Goal: Task Accomplishment & Management: Manage account settings

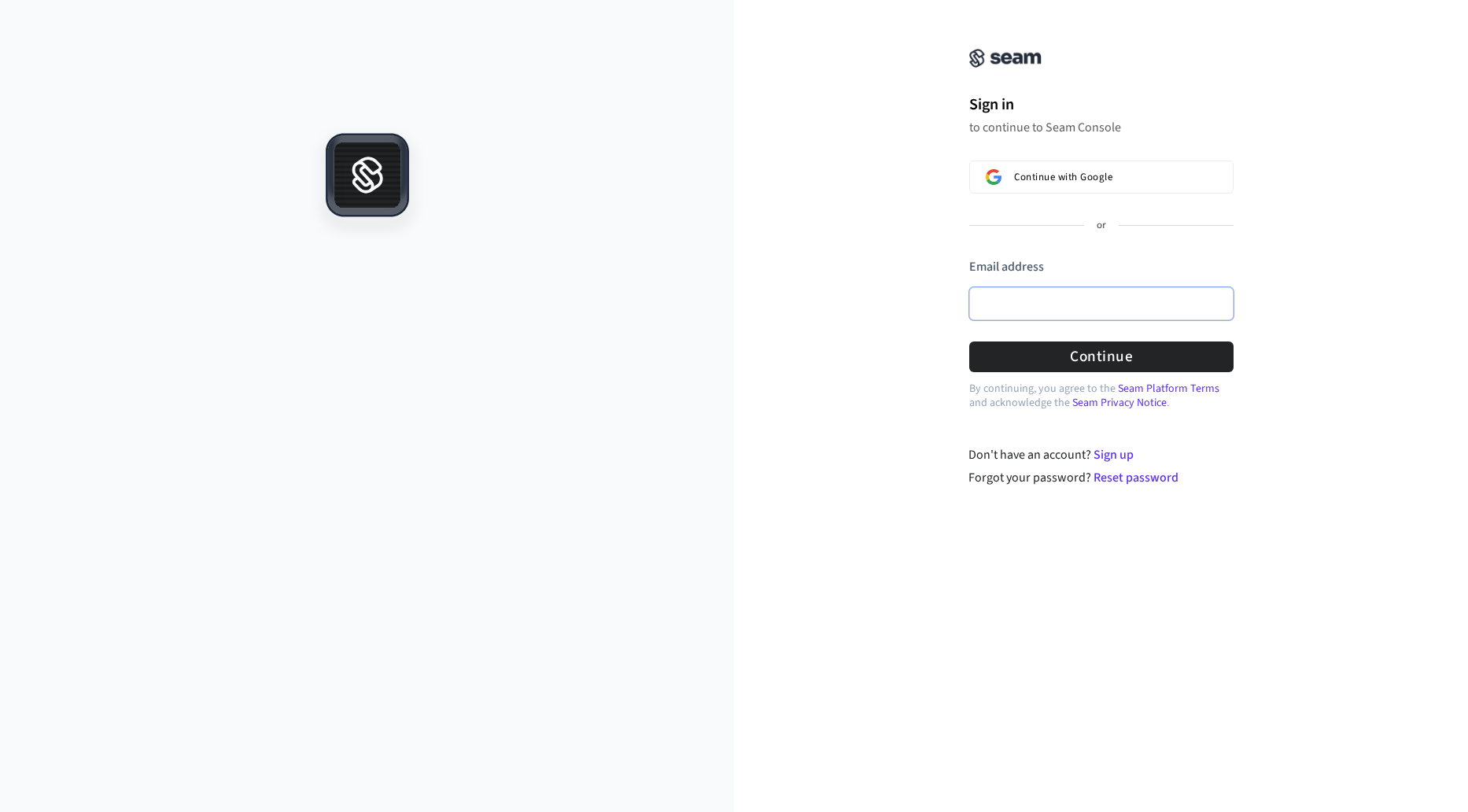
click at [1182, 293] on input "Email address" at bounding box center [1101, 304] width 264 height 33
click at [969, 258] on button "submit" at bounding box center [969, 258] width 0 height 0
type input "**********"
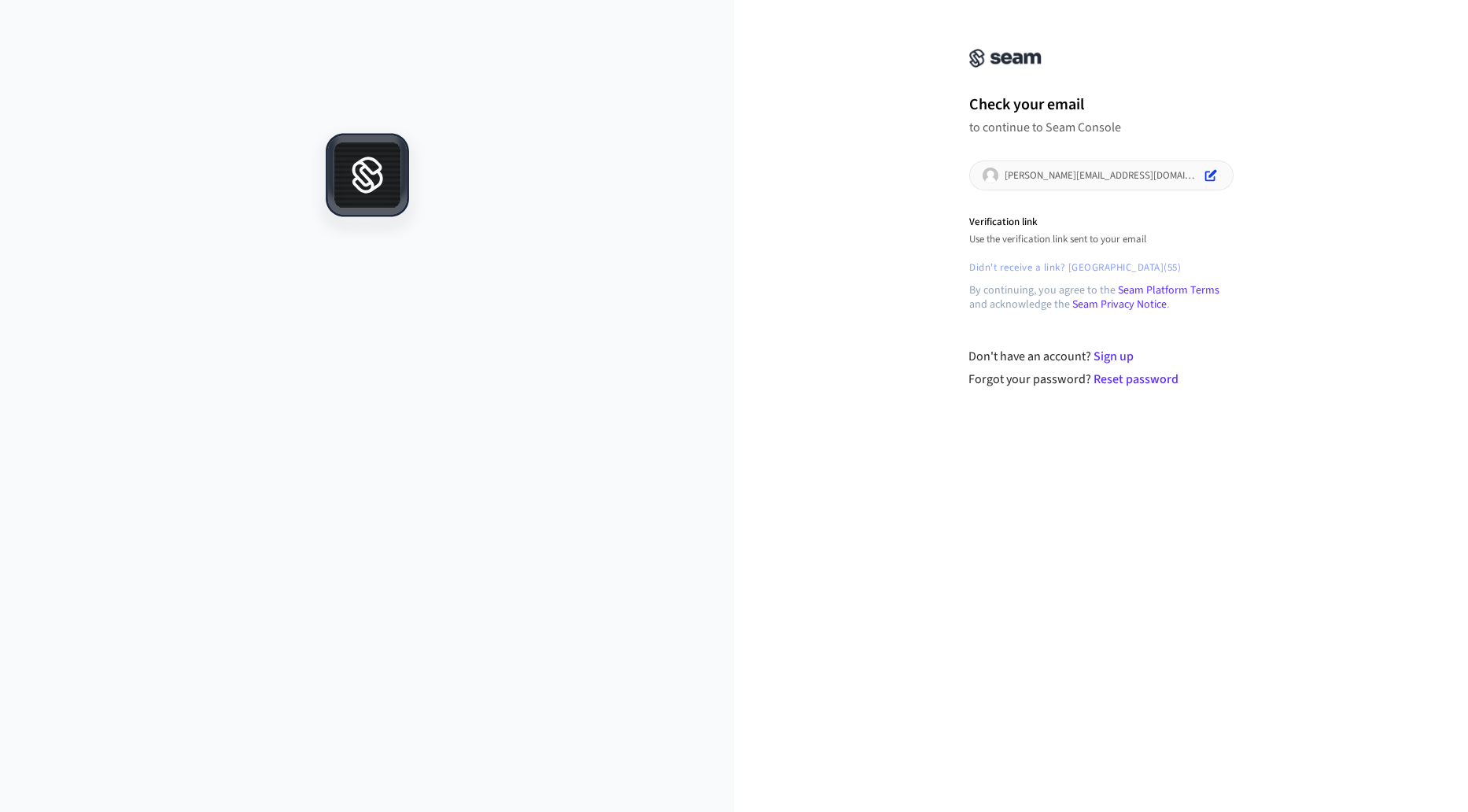
click at [1017, 226] on p "Verification link" at bounding box center [1101, 223] width 264 height 14
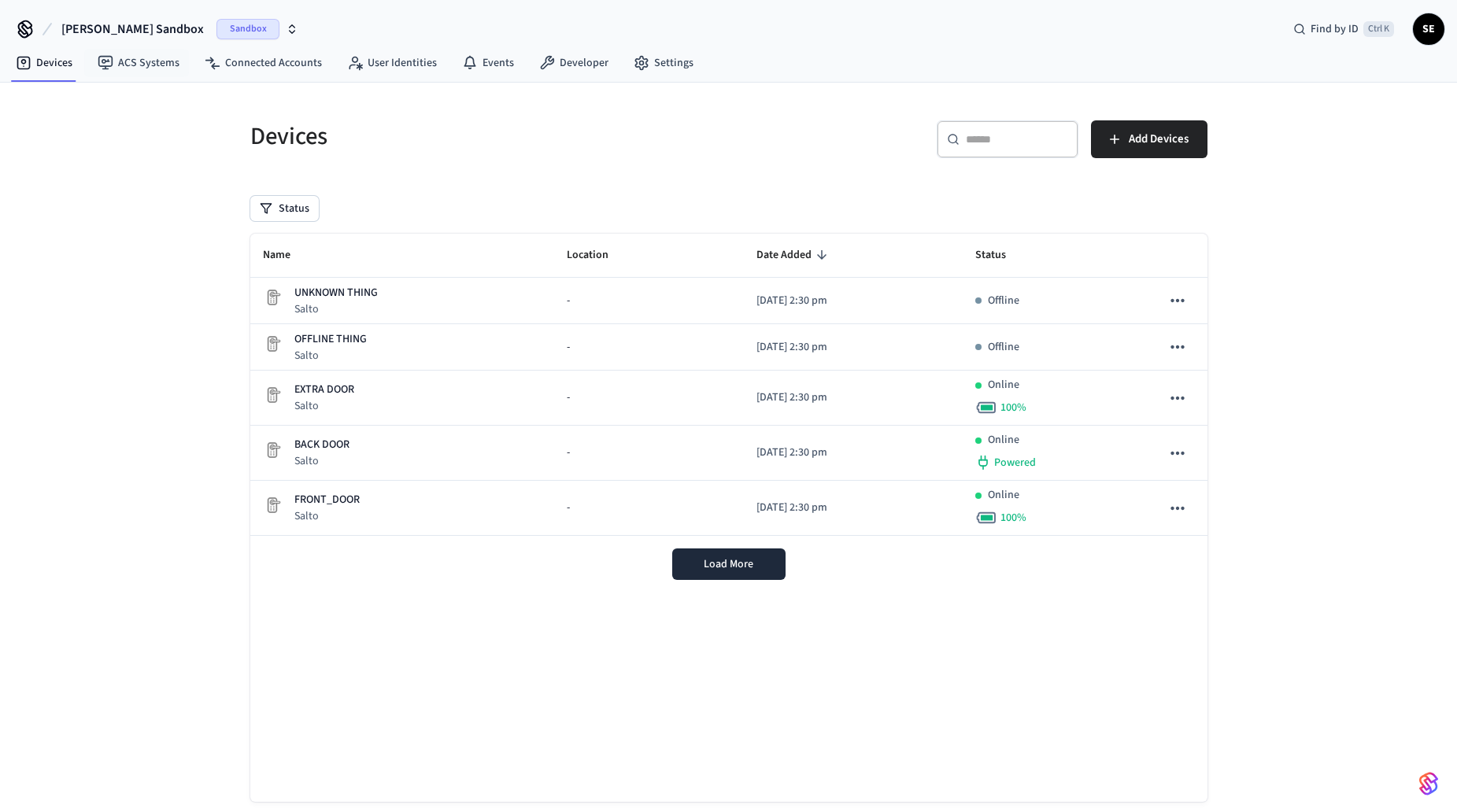
click at [217, 38] on span "Sandbox" at bounding box center [248, 28] width 63 height 20
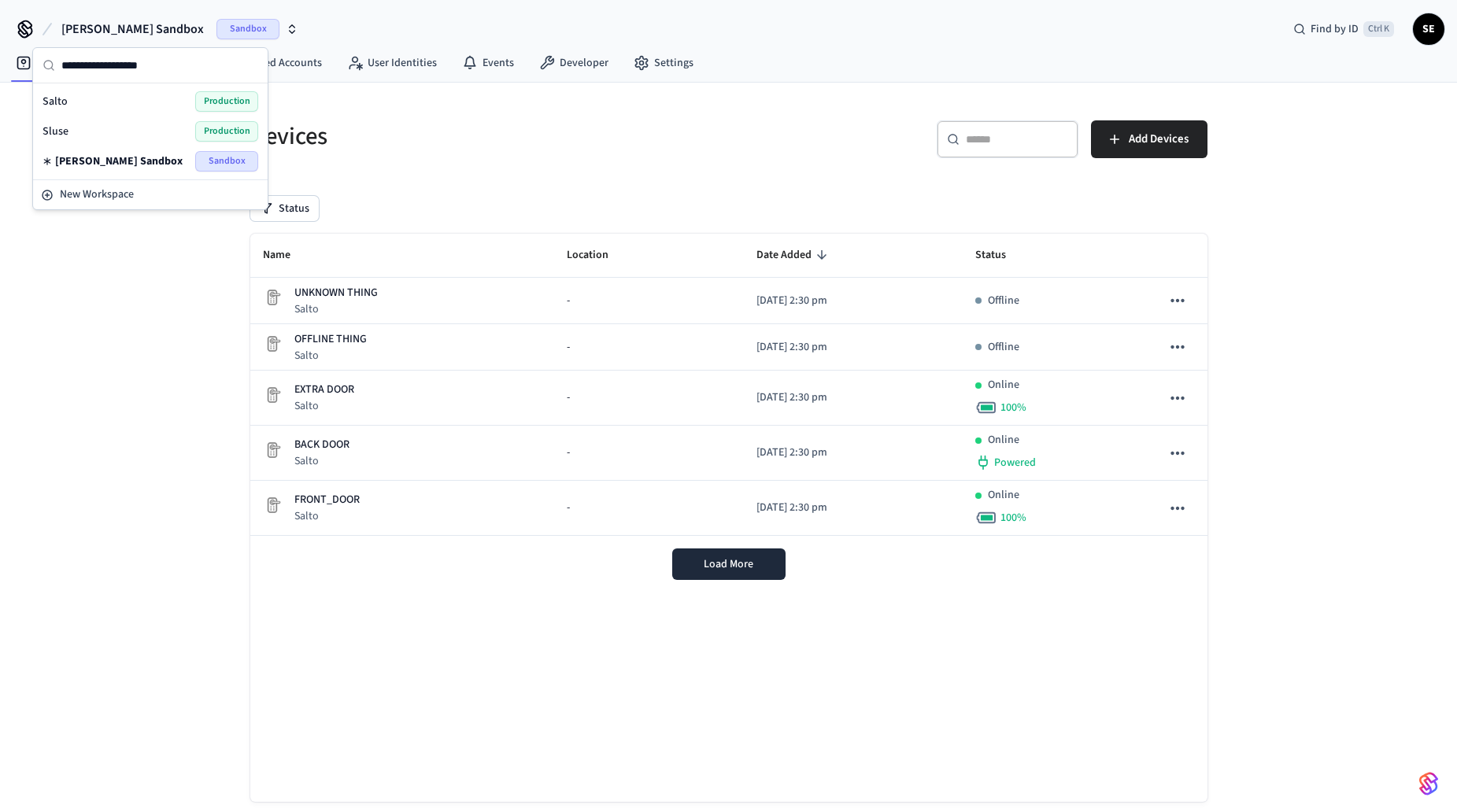
click at [552, 79] on nav "Devices ACS Systems Connected Accounts User Identities Events Developer Settings" at bounding box center [355, 63] width 703 height 36
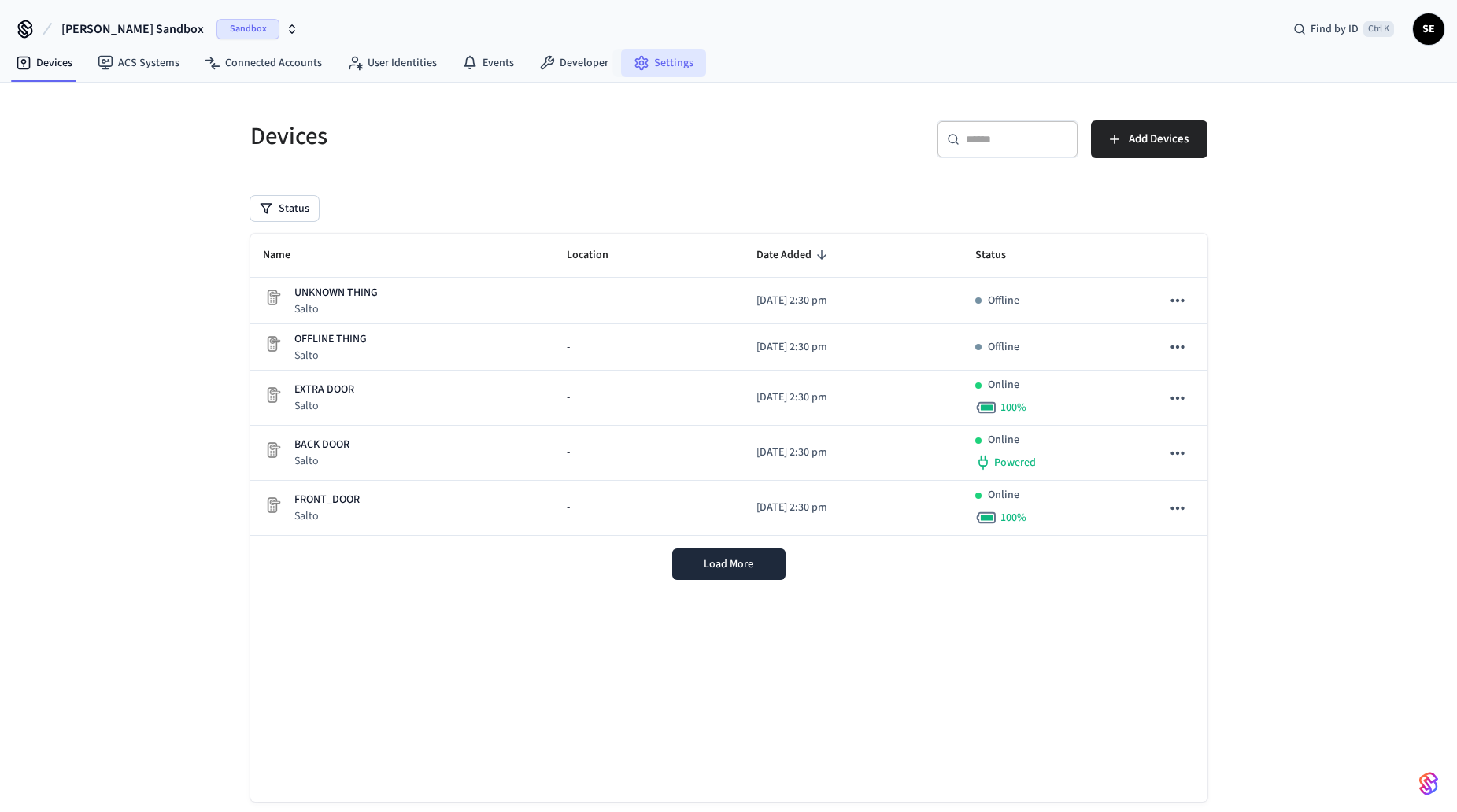
click at [696, 52] on link "Settings" at bounding box center [663, 63] width 85 height 28
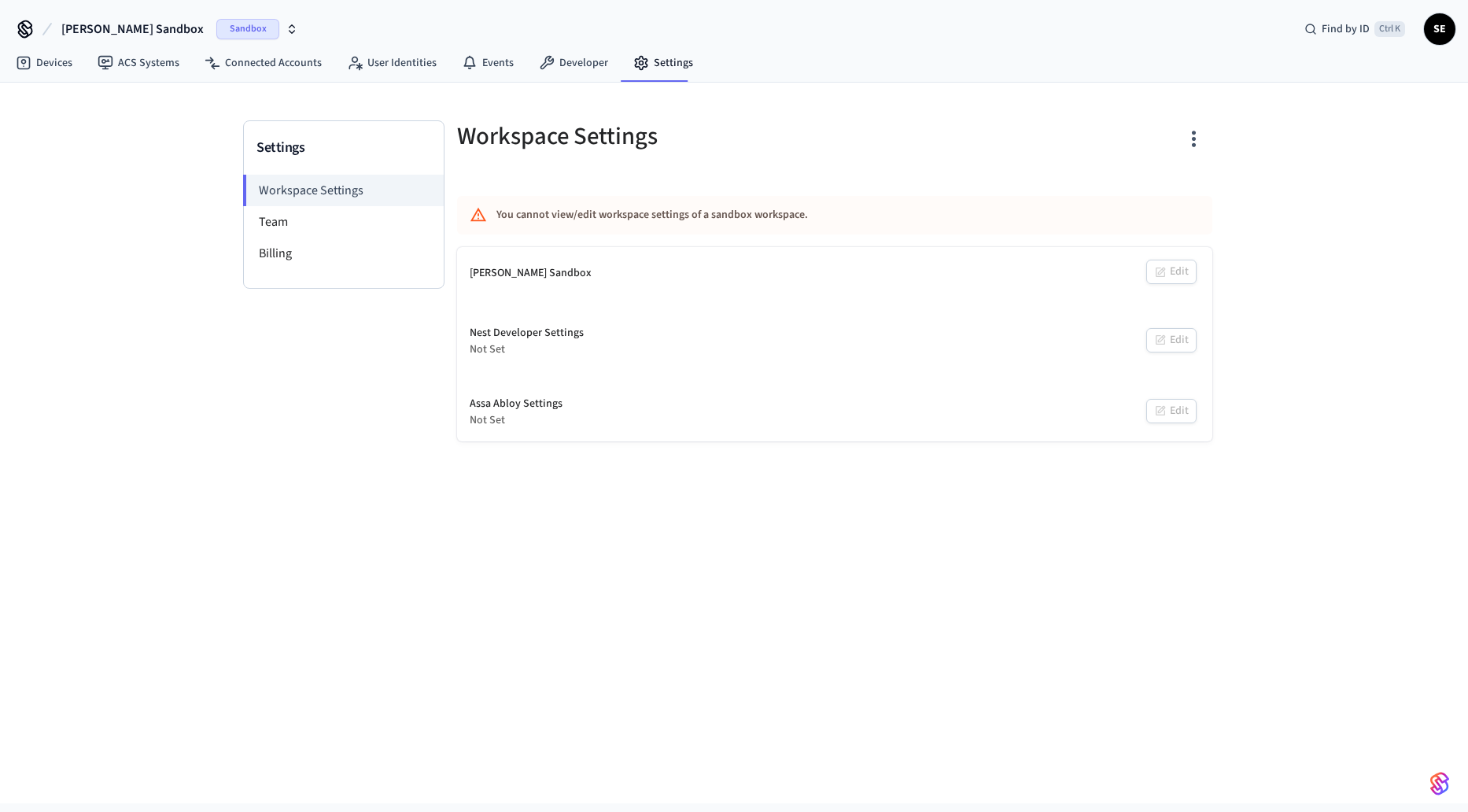
click at [1189, 126] on button "button" at bounding box center [1195, 138] width 37 height 63
click at [1147, 288] on div "Delete Workspace" at bounding box center [1133, 289] width 109 height 17
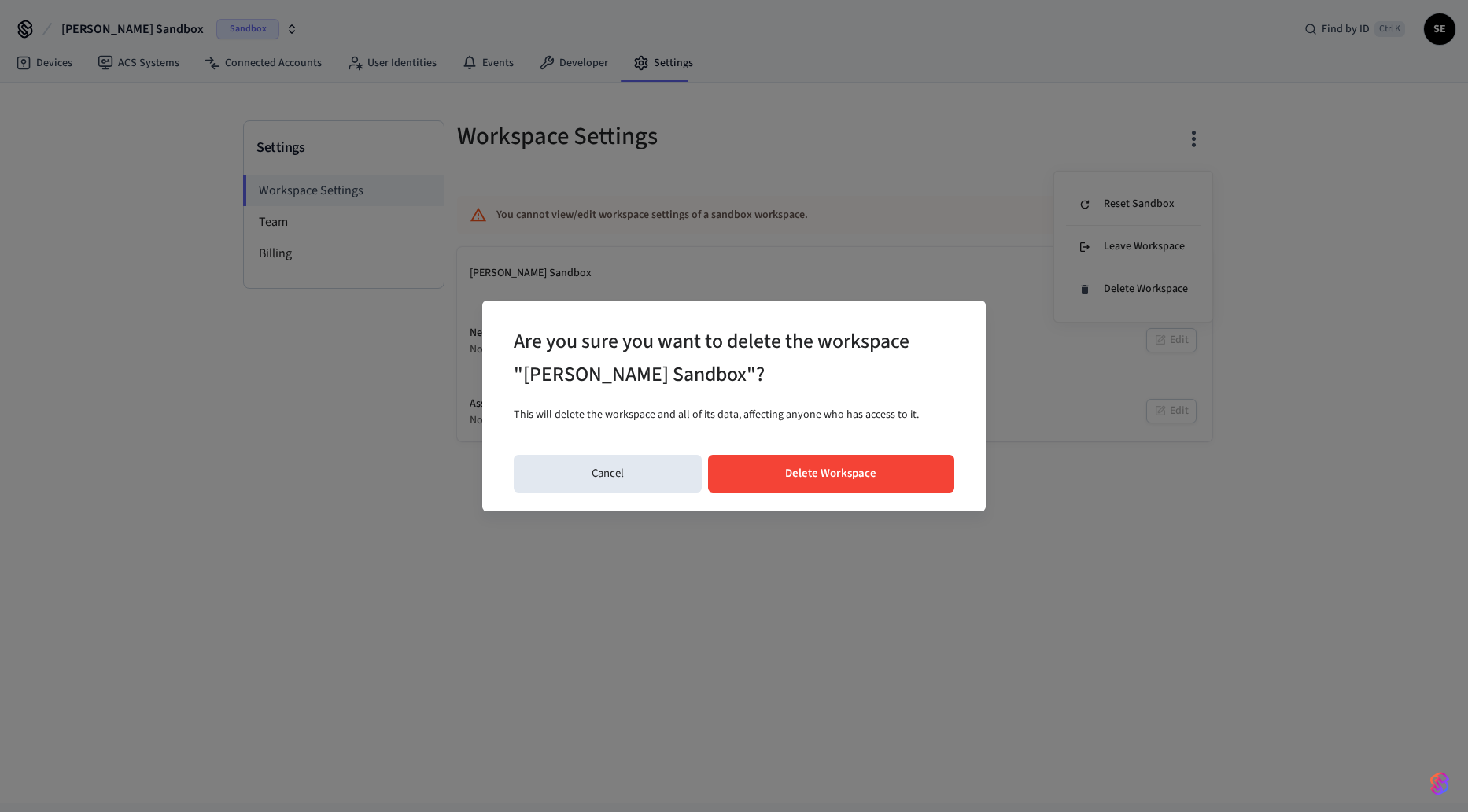
click at [808, 467] on button "Delete Workspace" at bounding box center [832, 473] width 247 height 38
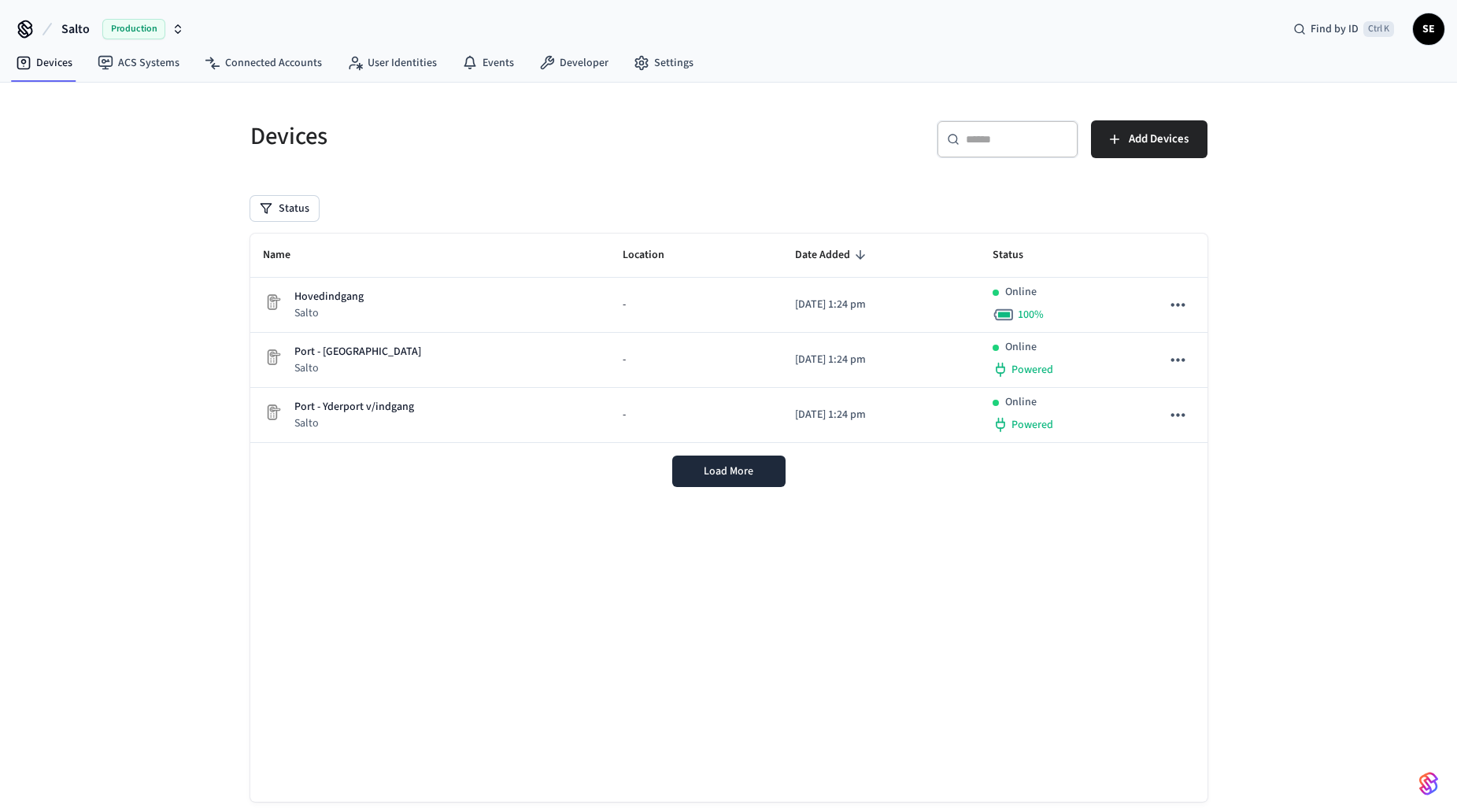
click at [146, 31] on span "Production" at bounding box center [133, 28] width 63 height 20
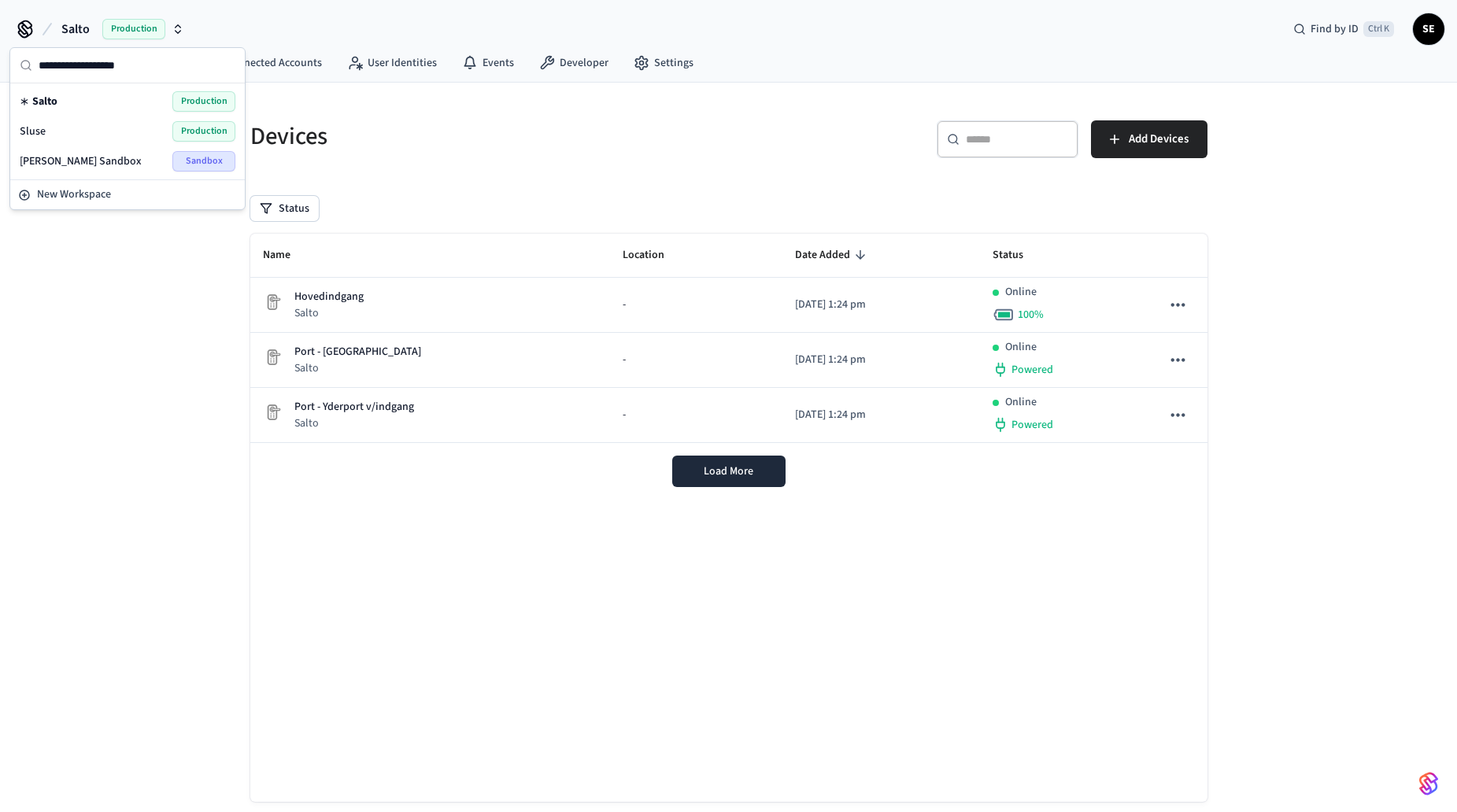
click at [488, 146] on h5 "Devices" at bounding box center [485, 137] width 469 height 32
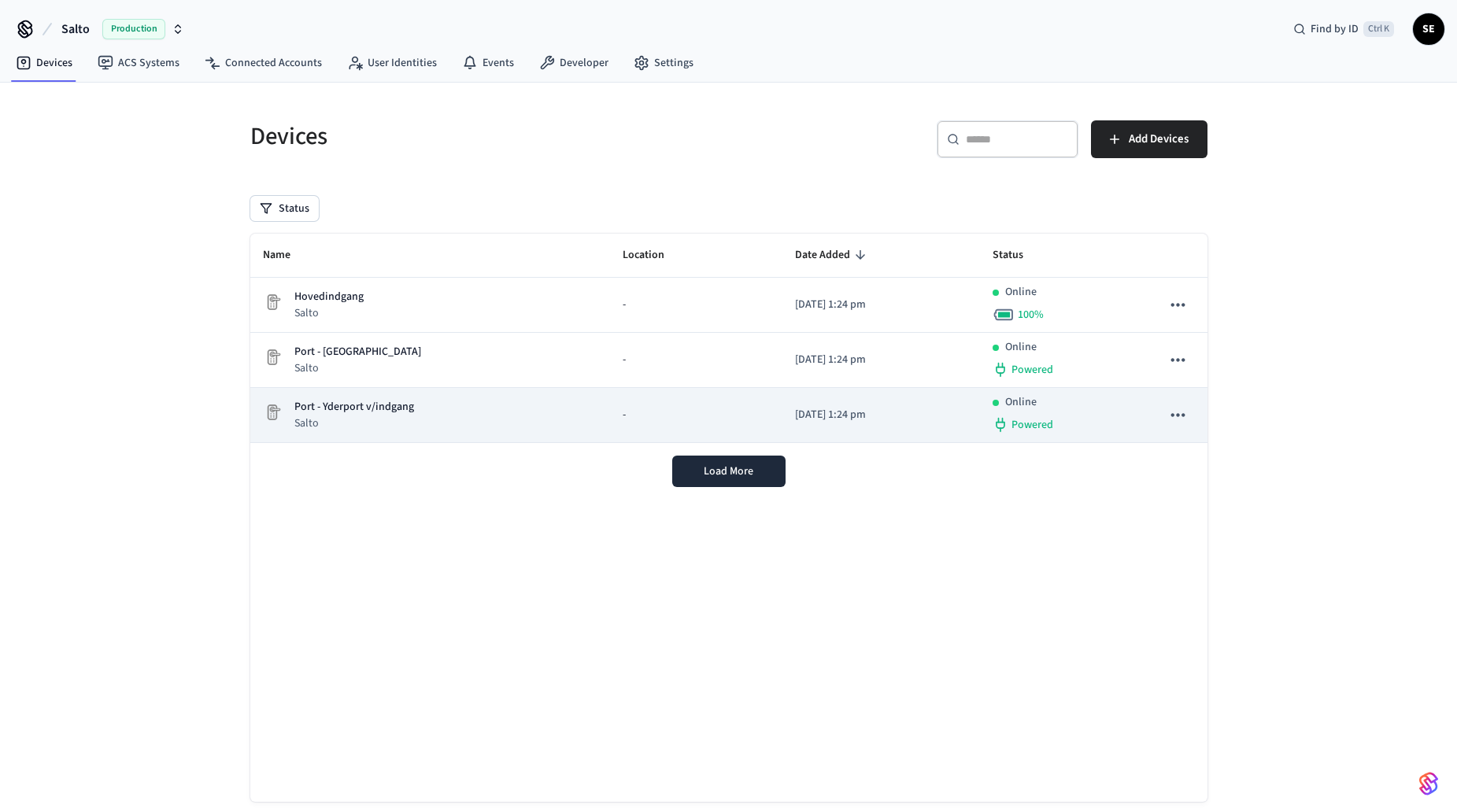
click at [562, 418] on div "Port - Yderport v/indgang Salto" at bounding box center [431, 414] width 336 height 32
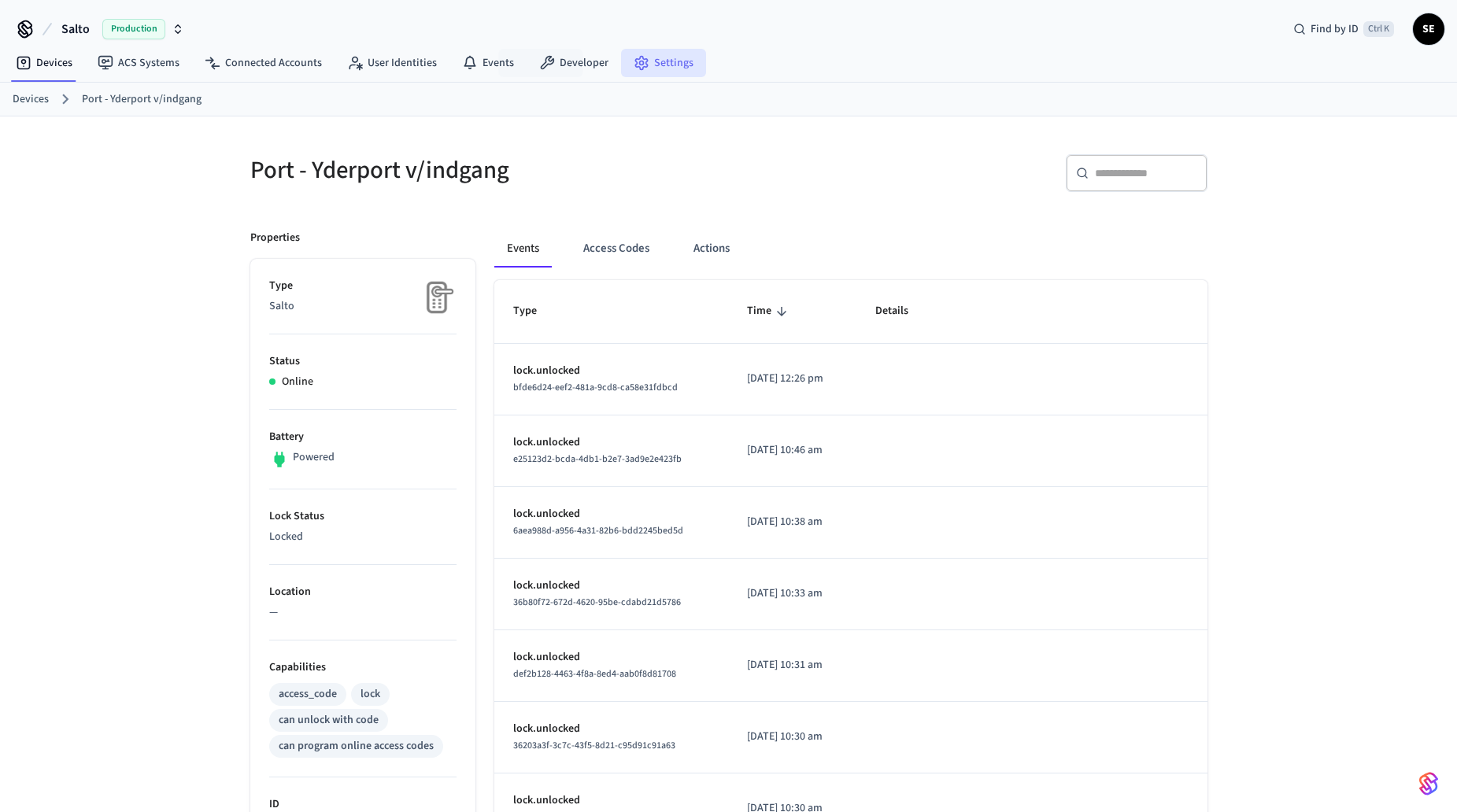
click at [651, 64] on link "Settings" at bounding box center [663, 63] width 85 height 28
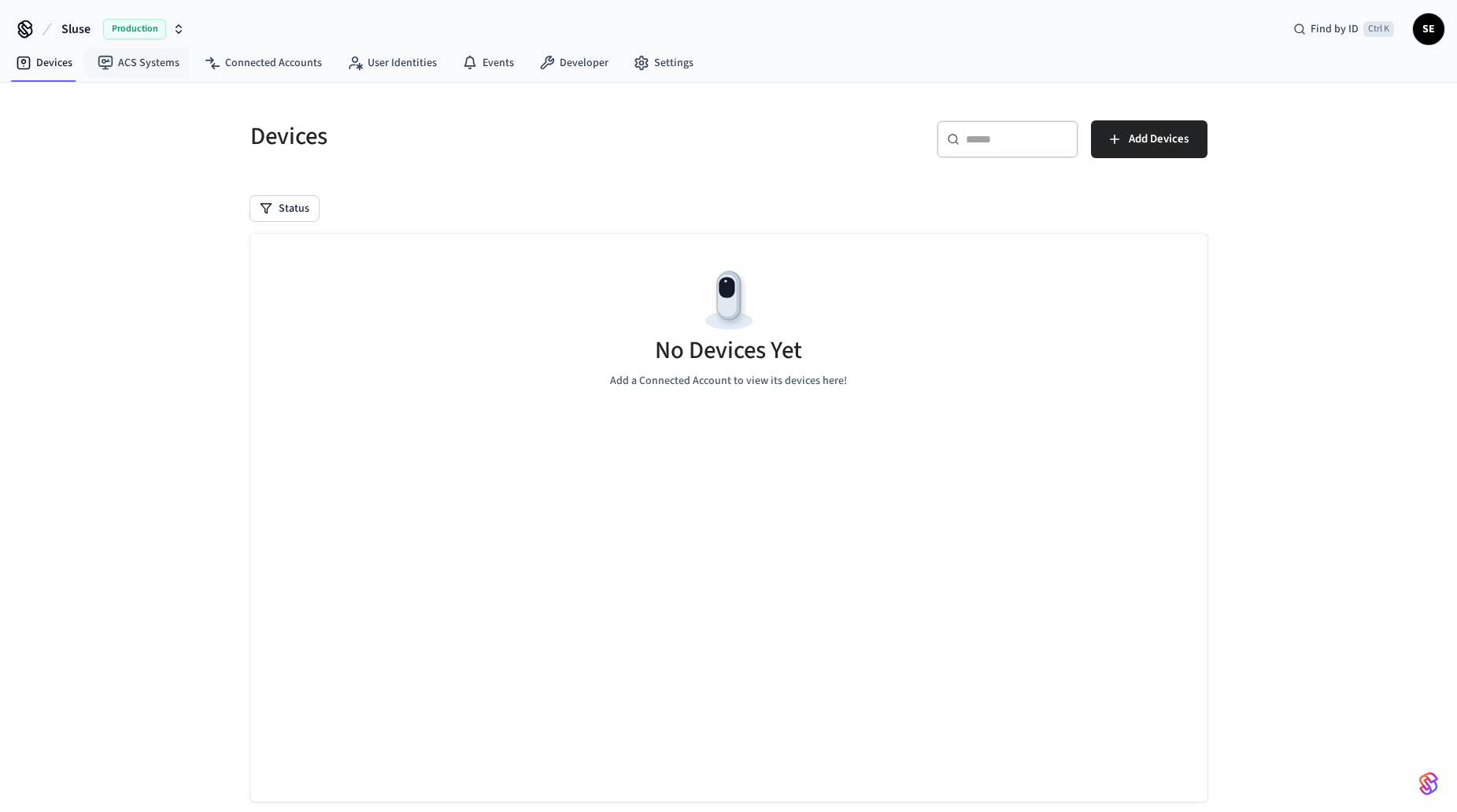
click at [127, 28] on span "Production" at bounding box center [134, 28] width 63 height 20
click at [92, 107] on div "Salto Production" at bounding box center [127, 101] width 216 height 20
